Goal: Find specific page/section: Find specific page/section

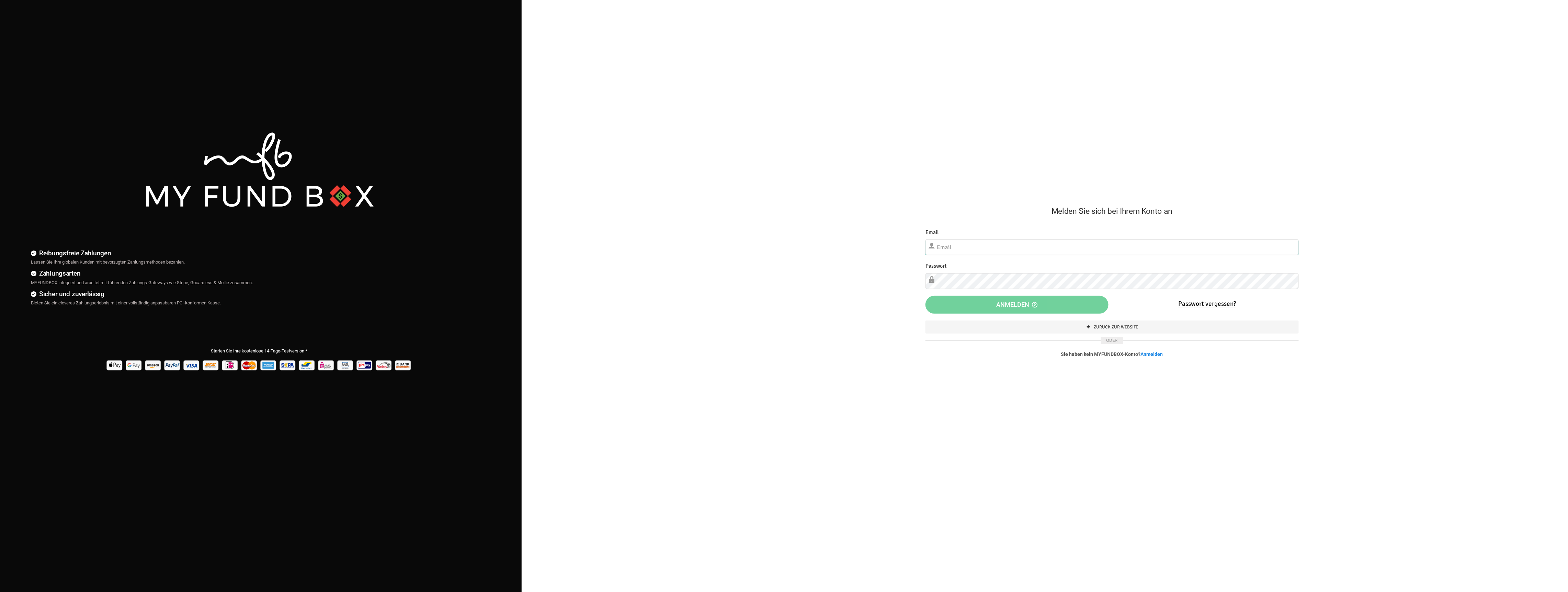
click at [990, 242] on input "text" at bounding box center [1112, 247] width 374 height 16
type input "[EMAIL_ADDRESS][DOMAIN_NAME]"
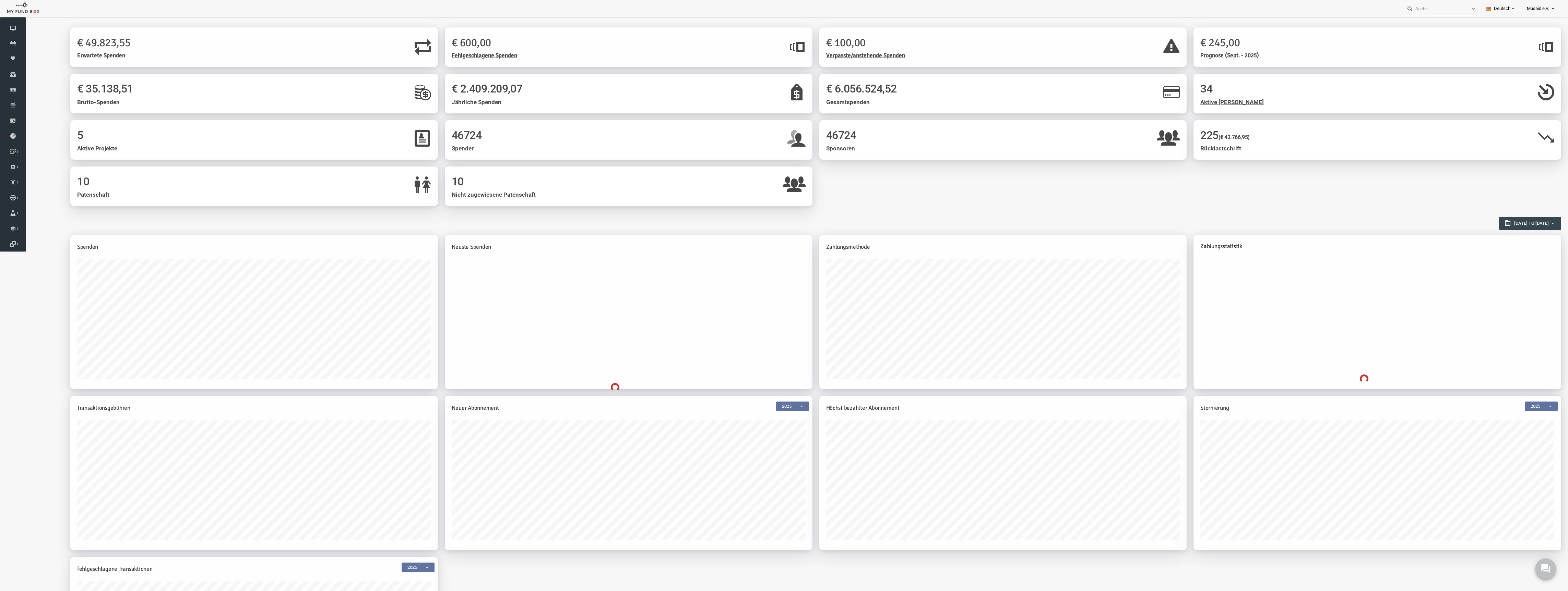
click at [1545, 559] on button at bounding box center [1545, 569] width 21 height 21
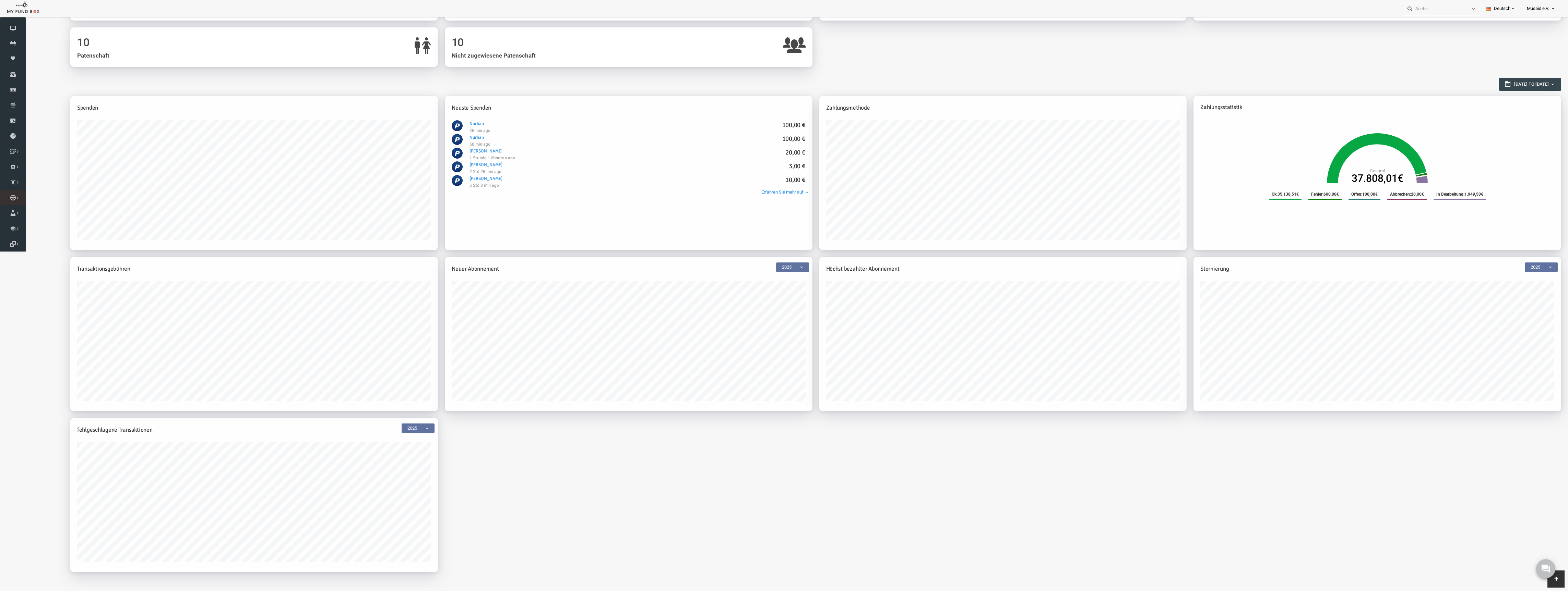
click at [0, 0] on link "Kurban Liste" at bounding box center [0, 0] width 0 height 0
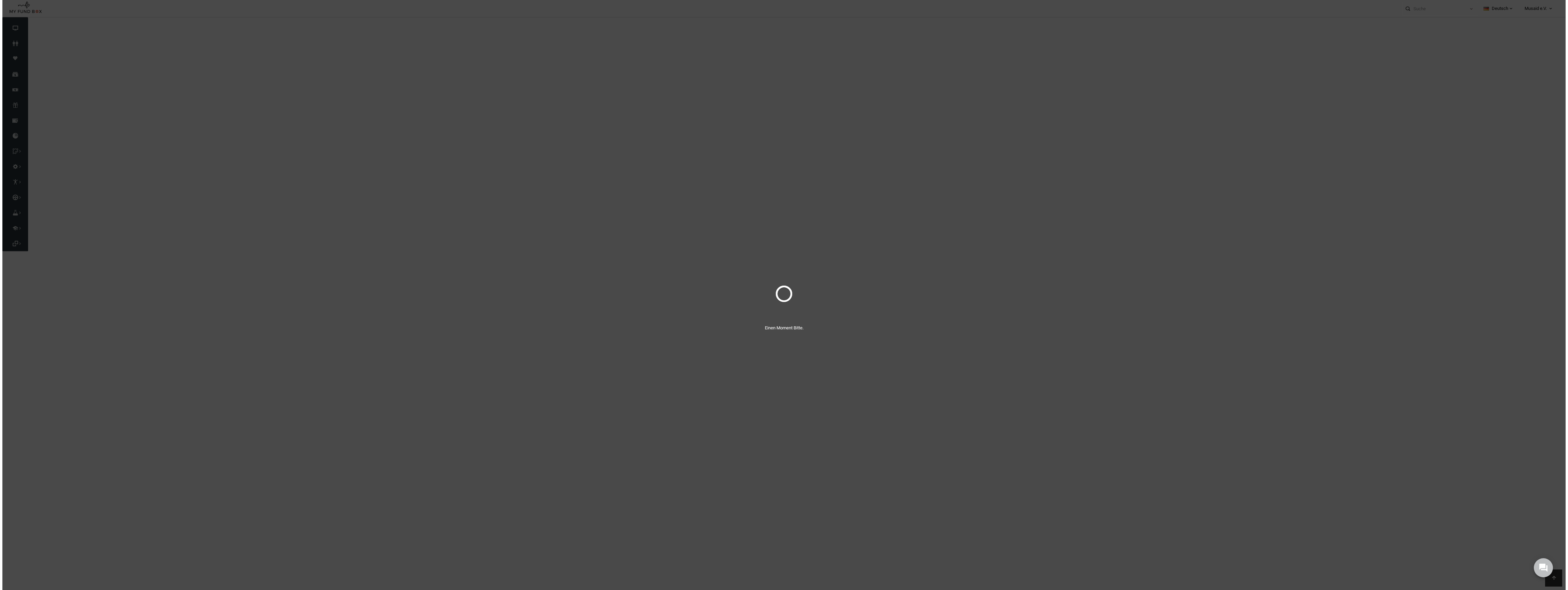
scroll to position [0, 0]
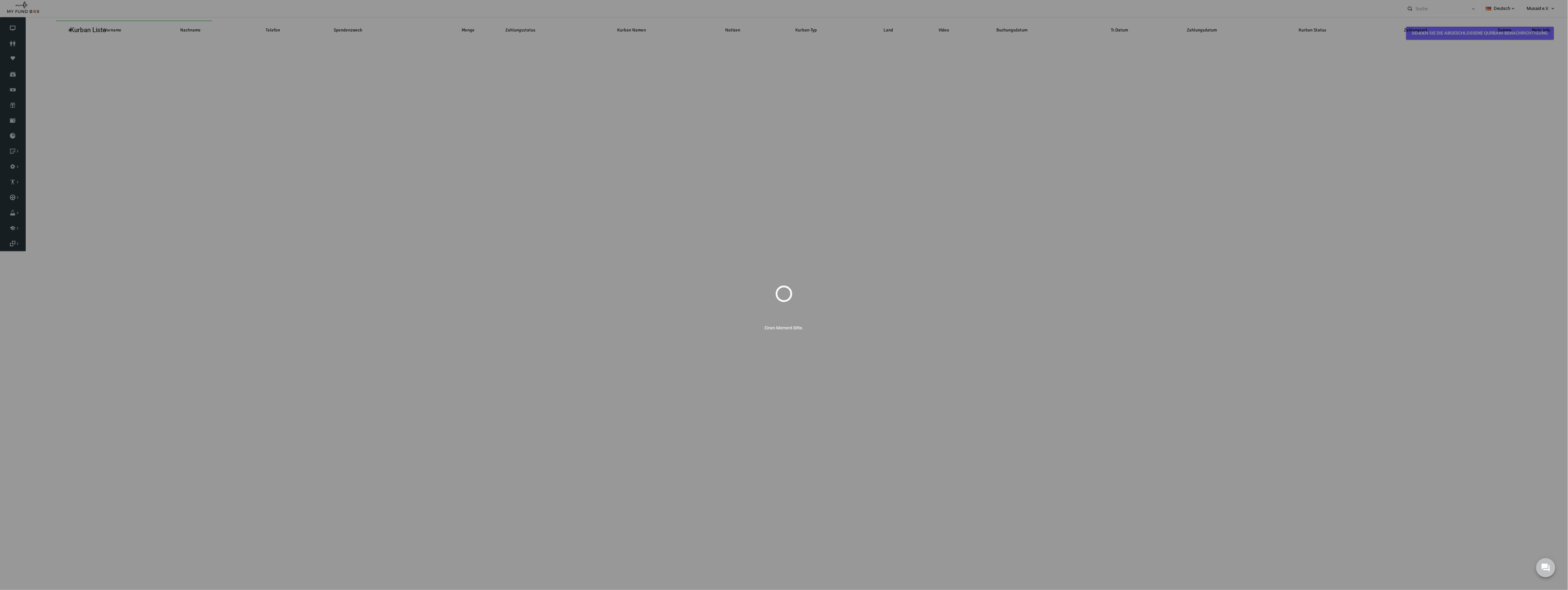
select select "100"
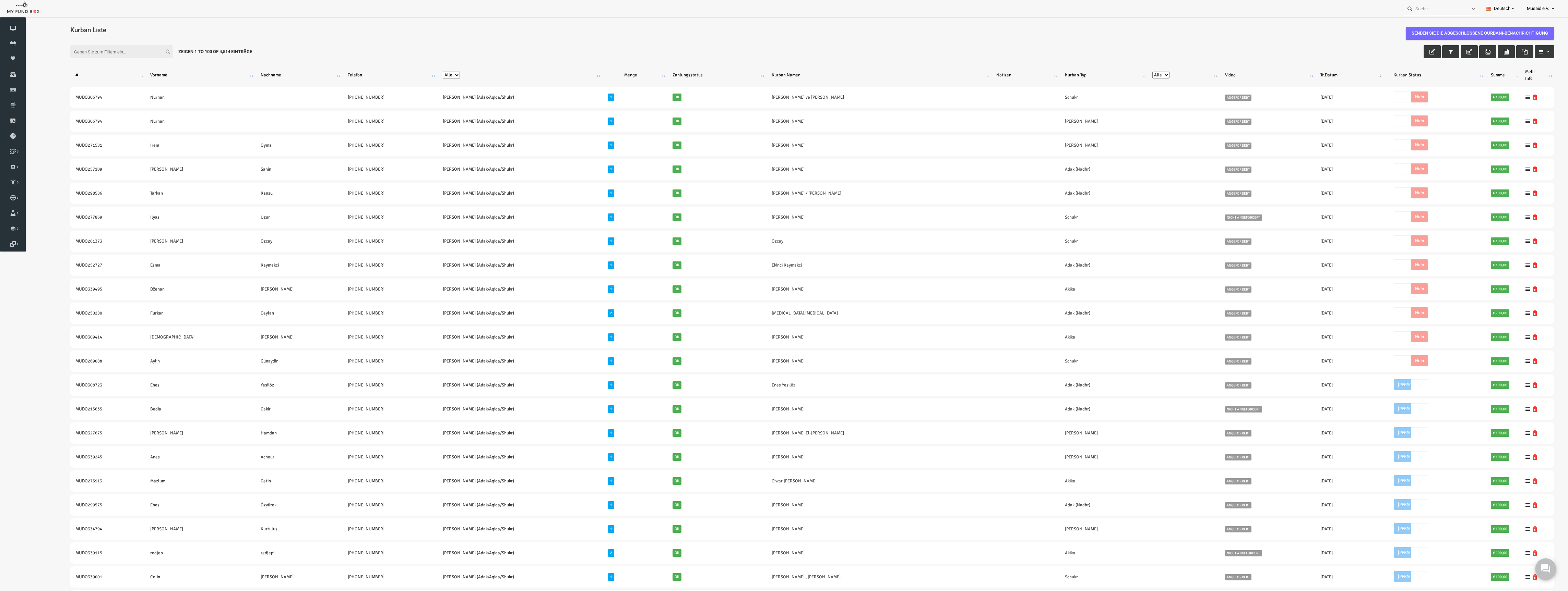
click at [1550, 569] on button at bounding box center [1545, 569] width 21 height 21
click at [0, 0] on link "Brunnen Liste" at bounding box center [0, 0] width 0 height 0
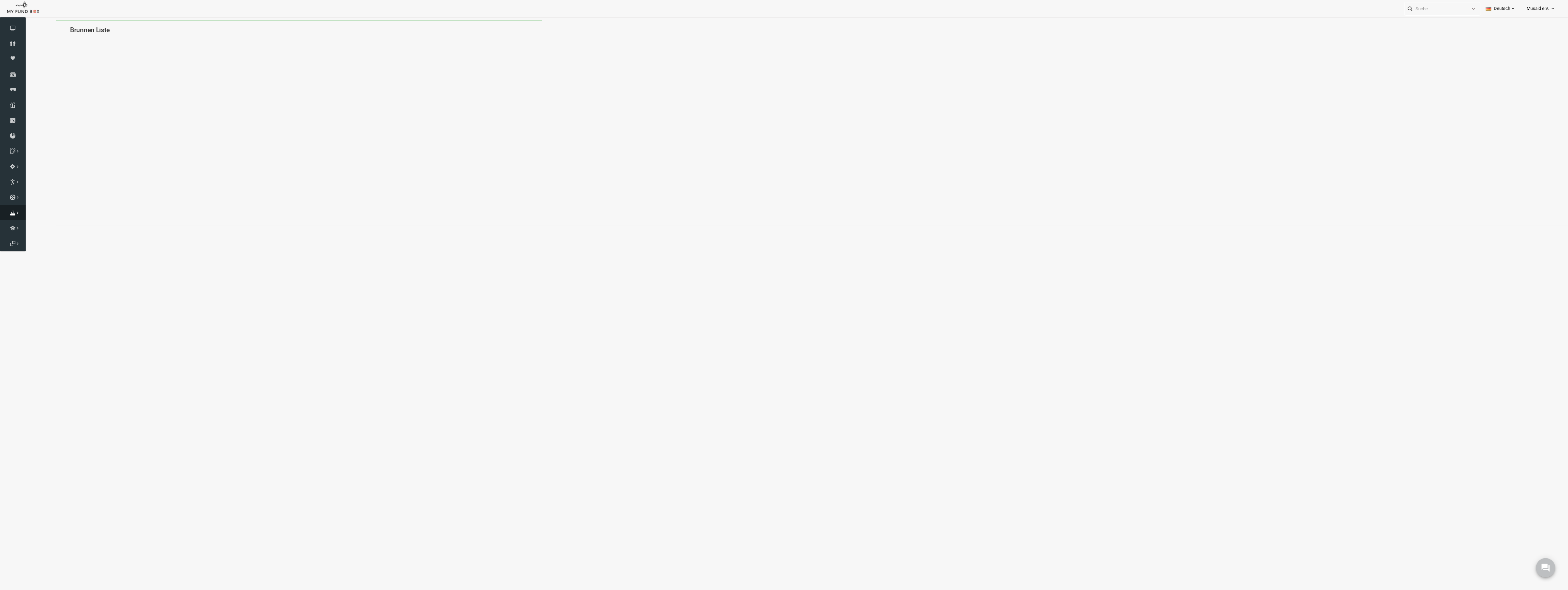
select select "100"
